Goal: Information Seeking & Learning: Learn about a topic

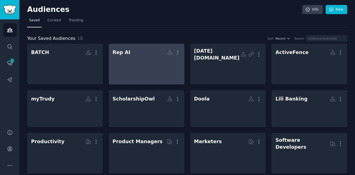
click at [158, 73] on div at bounding box center [147, 66] width 68 height 19
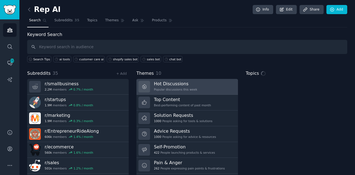
click at [169, 89] on div "Popular discussions this week" at bounding box center [175, 90] width 43 height 4
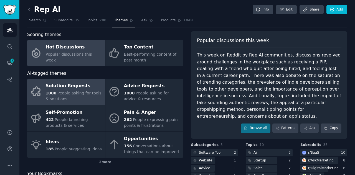
click at [83, 92] on span "People asking for tools & solutions" at bounding box center [74, 96] width 56 height 10
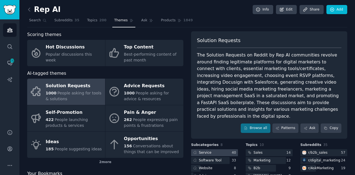
click at [202, 151] on div "Service" at bounding box center [205, 153] width 12 height 5
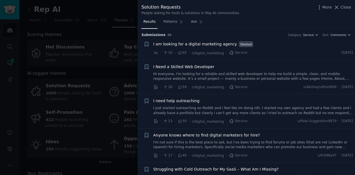
click at [273, 12] on div "Solution Requests People asking for tools & solutions in Rep AI communities Mor…" at bounding box center [246, 10] width 210 height 12
click at [338, 8] on icon at bounding box center [336, 7] width 3 height 3
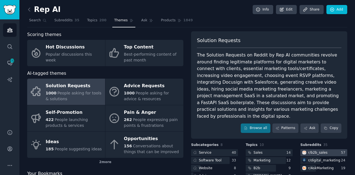
click at [317, 151] on div "r/ b2b_sales" at bounding box center [317, 153] width 19 height 5
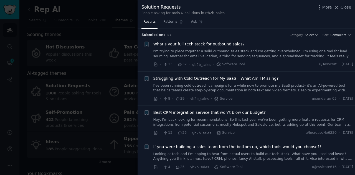
click at [94, 31] on div at bounding box center [177, 87] width 355 height 175
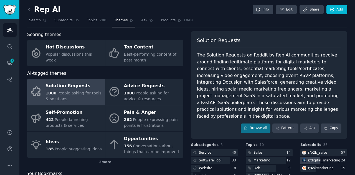
click at [313, 158] on div "r/ digital_marketing" at bounding box center [324, 160] width 32 height 5
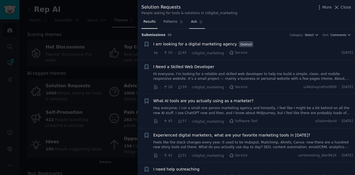
click at [192, 25] on link "Ask" at bounding box center [197, 22] width 16 height 11
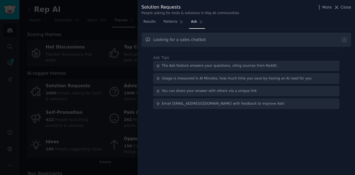
type input "Looking for a sales chatbot"
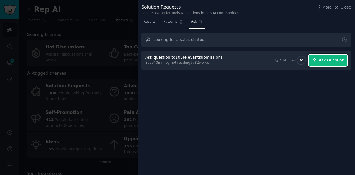
click at [326, 64] on button "Ask Question" at bounding box center [328, 61] width 39 height 12
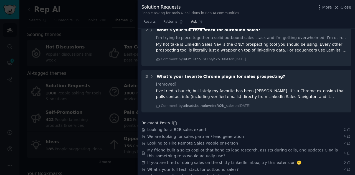
scroll to position [306, 0]
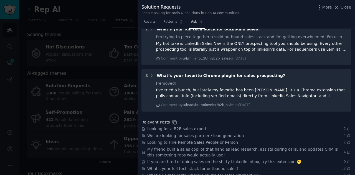
click at [115, 9] on div at bounding box center [177, 87] width 355 height 175
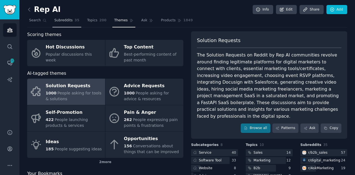
click at [60, 21] on span "Subreddits" at bounding box center [63, 20] width 18 height 5
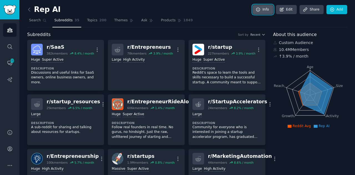
click at [264, 6] on link "Info" at bounding box center [263, 9] width 21 height 9
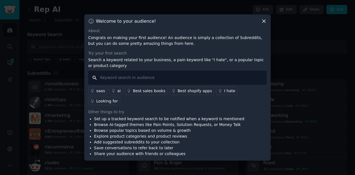
click at [149, 85] on input "text" at bounding box center [177, 78] width 179 height 14
type input "s"
type input "d"
type input "I dont think shopify chatbots work"
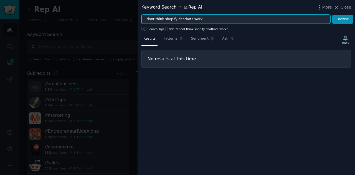
click at [205, 15] on input "I dont think shopify chatbots work" at bounding box center [235, 19] width 189 height 9
click at [163, 19] on input "I dont think shopify chatbots work" at bounding box center [235, 19] width 189 height 9
click at [169, 20] on input "shopify chatbots work" at bounding box center [235, 19] width 189 height 9
click at [332, 15] on button "Browse" at bounding box center [342, 19] width 21 height 9
click at [182, 17] on input "shopify chatbots not work" at bounding box center [235, 19] width 189 height 9
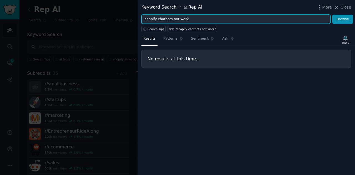
click at [182, 17] on input "shopify chatbots not work" at bounding box center [235, 19] width 189 height 9
click at [145, 18] on input "shopify chatbots" at bounding box center [235, 19] width 189 height 9
click at [332, 15] on button "Browse" at bounding box center [342, 19] width 21 height 9
click at [176, 20] on input "hate shopify chatbots" at bounding box center [235, 19] width 189 height 9
type input "h"
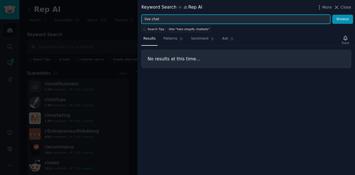
type input "live chat"
click at [332, 15] on button "Browse" at bounding box center [342, 19] width 21 height 9
